Goal: Transaction & Acquisition: Purchase product/service

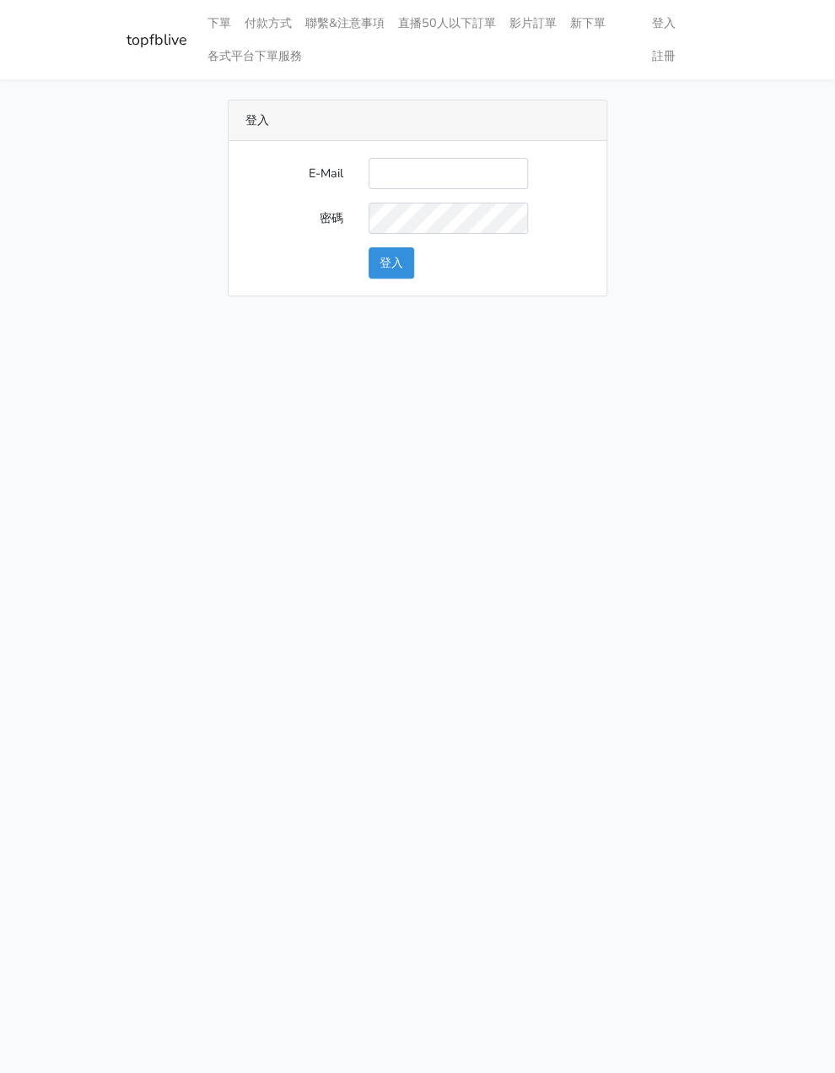
click at [461, 181] on input "E-Mail" at bounding box center [448, 173] width 159 height 31
type input "watin5408@gmail.com"
click at [385, 267] on button "登入" at bounding box center [392, 262] width 46 height 31
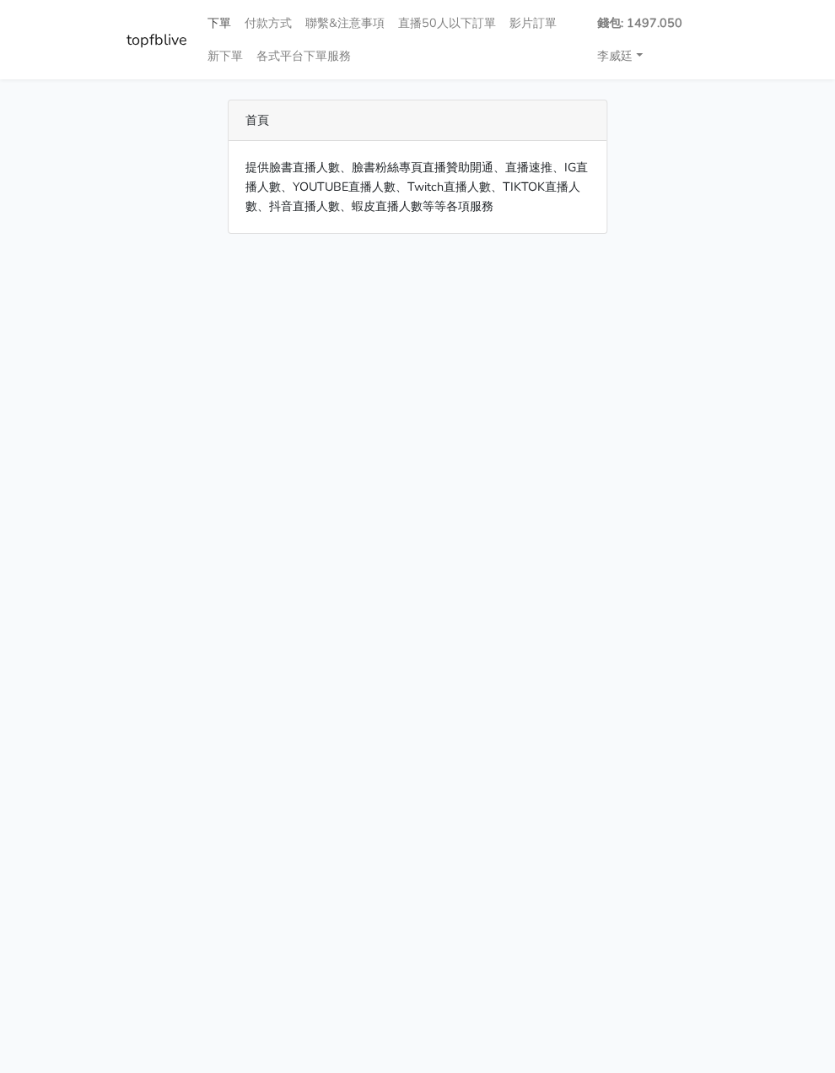
click at [218, 16] on link "下單" at bounding box center [219, 23] width 37 height 33
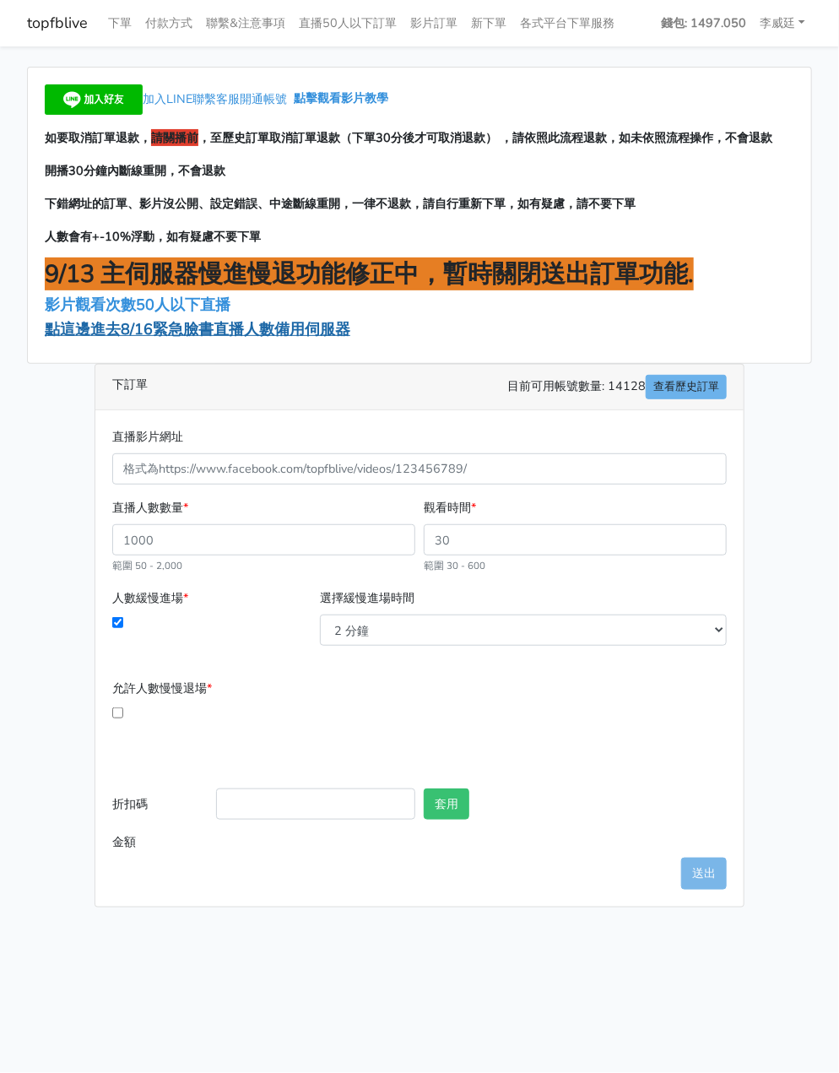
click at [170, 327] on span "點這邊進去8/16緊急臉書直播人數備用伺服器" at bounding box center [197, 329] width 305 height 20
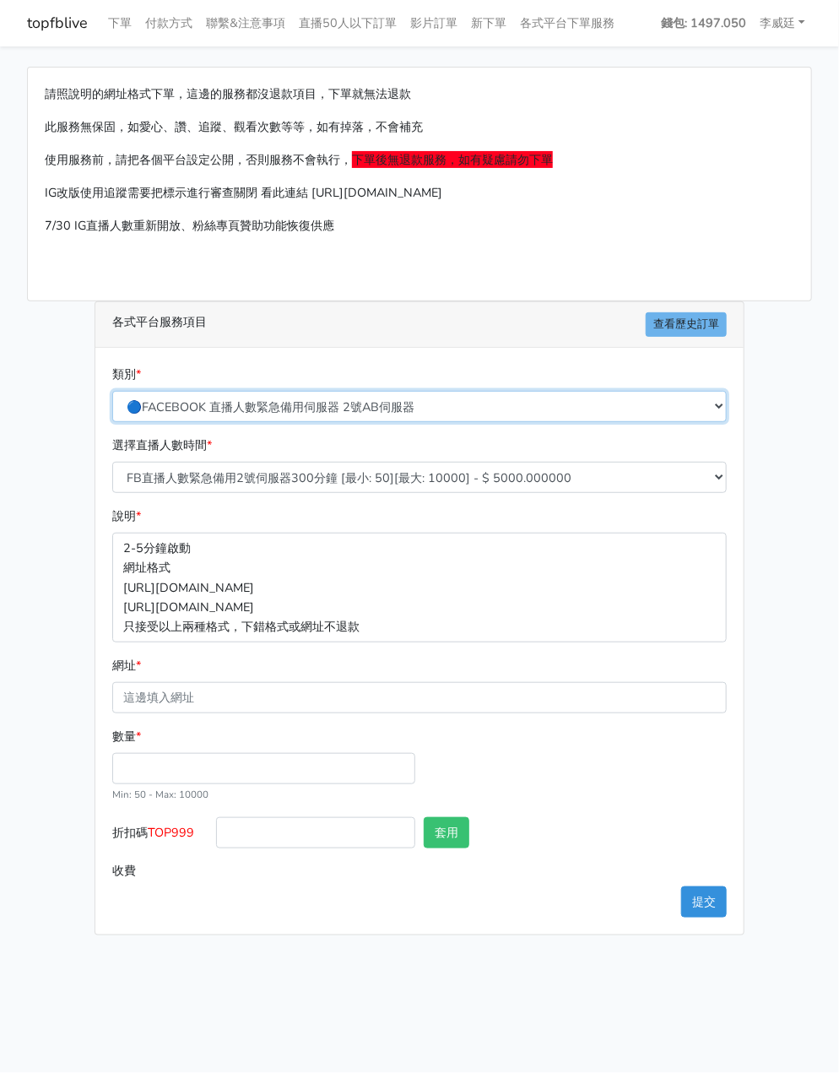
click at [330, 410] on select "🔵FACEBOOK 直播人數緊急備用伺服器 2號AB伺服器 🔵FACEBOOK 網軍專用貼文留言 安全保密 🔵9/30 FACEBOOK 直播人數緩慢進場緩慢…" at bounding box center [419, 406] width 614 height 31
select select "3/26熱門平台服務台灣粉絲IG YT FB TIKTOK"
click at [112, 391] on select "🔵FACEBOOK 直播人數緊急備用伺服器 2號AB伺服器 🔵FACEBOOK 網軍專用貼文留言 安全保密 🔵9/30 FACEBOOK 直播人數緩慢進場緩慢…" at bounding box center [419, 406] width 614 height 31
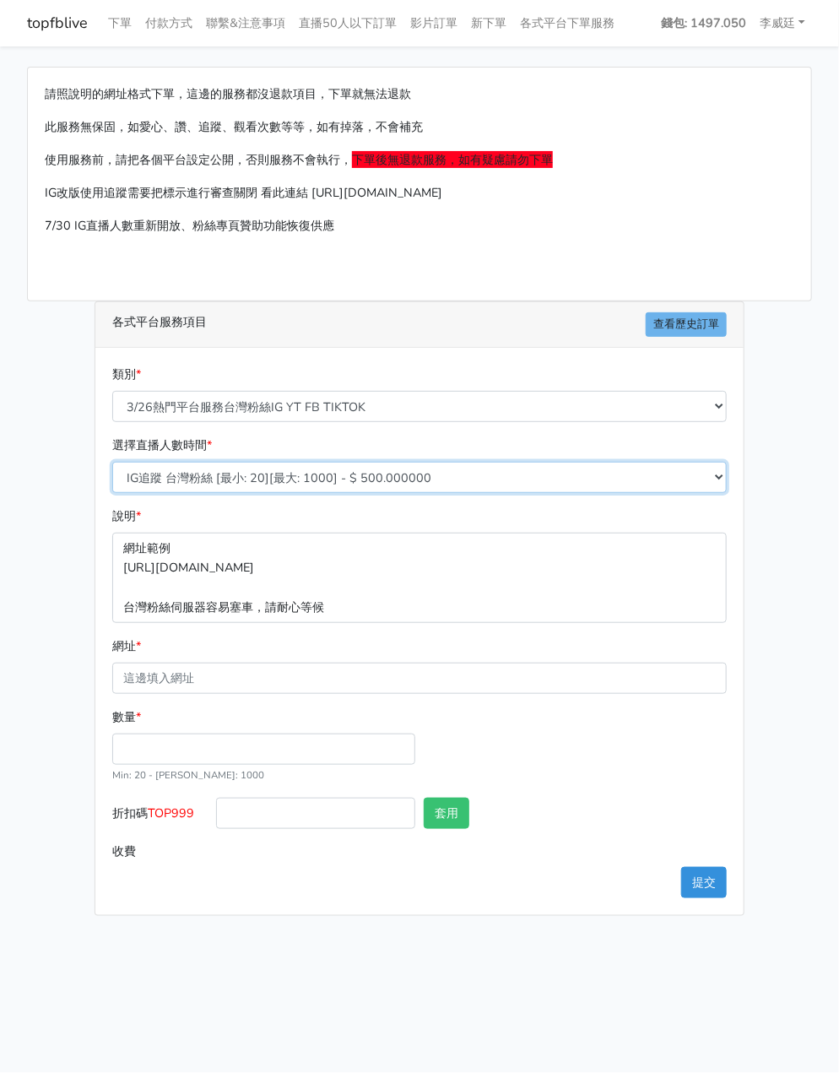
click at [366, 473] on select "IG追蹤 台灣粉絲 [最小: 20][最大: 1000] - $ 500.000000 IG愛心 台灣粉絲 [最小: 20][最大: 1000] - $ 35…" at bounding box center [419, 477] width 614 height 31
select select "671"
click at [112, 462] on select "IG追蹤 台灣粉絲 [最小: 20][最大: 1000] - $ 500.000000 IG愛心 台灣粉絲 [最小: 20][最大: 1000] - $ 35…" at bounding box center [419, 477] width 614 height 31
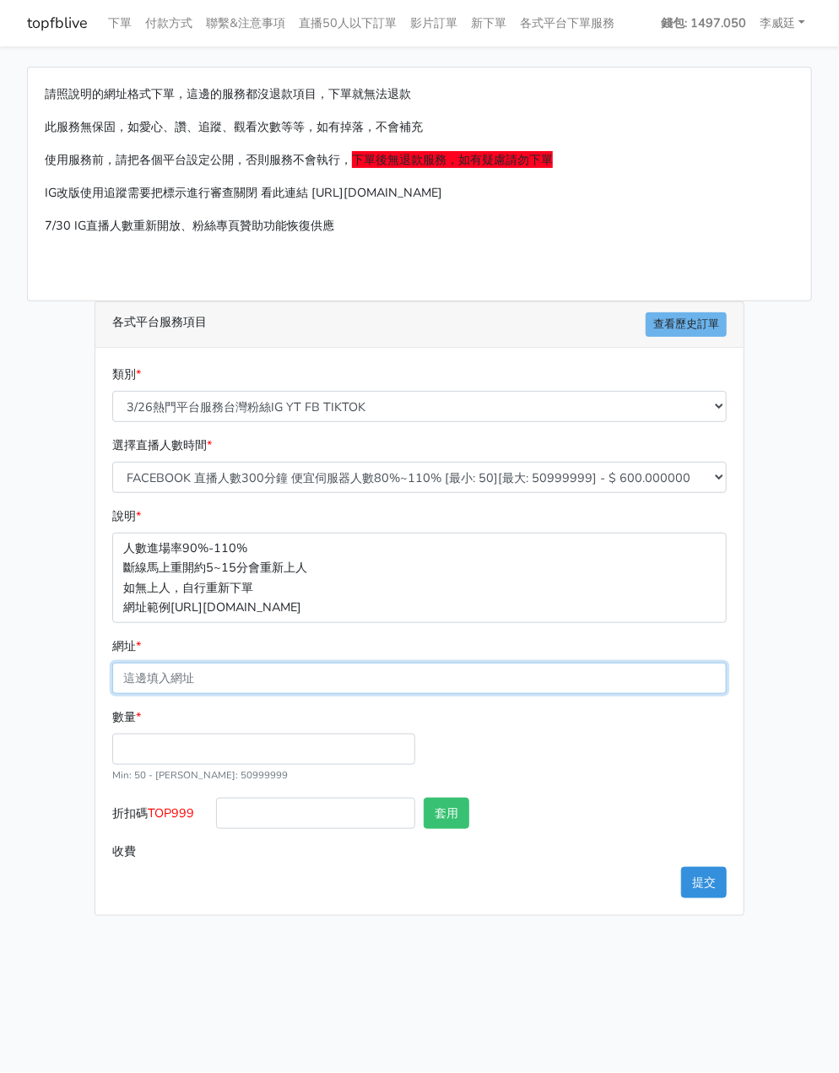
click at [205, 679] on input "網址 *" at bounding box center [419, 677] width 614 height 31
paste input "."
type input "."
